Goal: Task Accomplishment & Management: Manage account settings

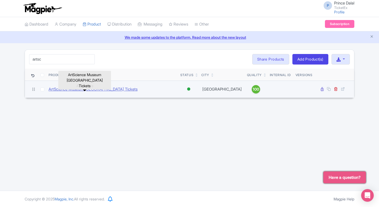
type input "artsc"
click at [84, 89] on link "ArtScience Museum [GEOGRAPHIC_DATA] Tickets" at bounding box center [93, 89] width 89 height 6
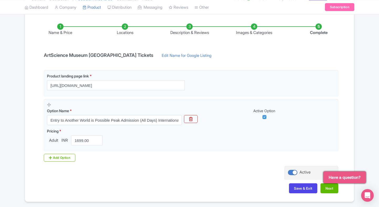
scroll to position [82, 0]
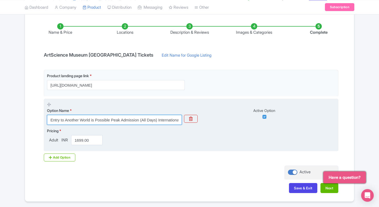
click at [90, 121] on input "Entry to Another World is Possible Peak Admission (All Days) International Visi…" at bounding box center [114, 120] width 135 height 10
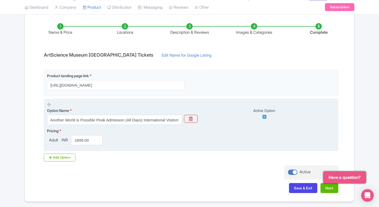
scroll to position [0, 0]
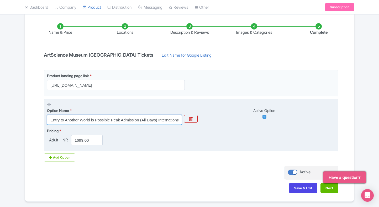
click at [85, 119] on input "Entry to Another World is Possible Peak Admission (All Days) International Visi…" at bounding box center [114, 120] width 135 height 10
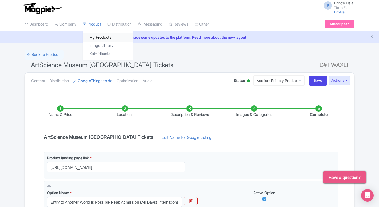
click at [95, 35] on link "My Products" at bounding box center [108, 37] width 50 height 8
